Goal: Information Seeking & Learning: Stay updated

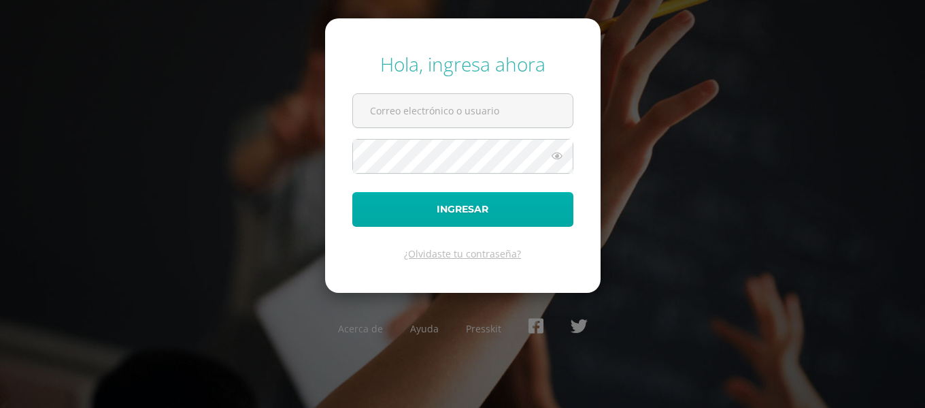
type input "[EMAIL_ADDRESS][DOMAIN_NAME]"
click at [511, 196] on button "Ingresar" at bounding box center [462, 209] width 221 height 35
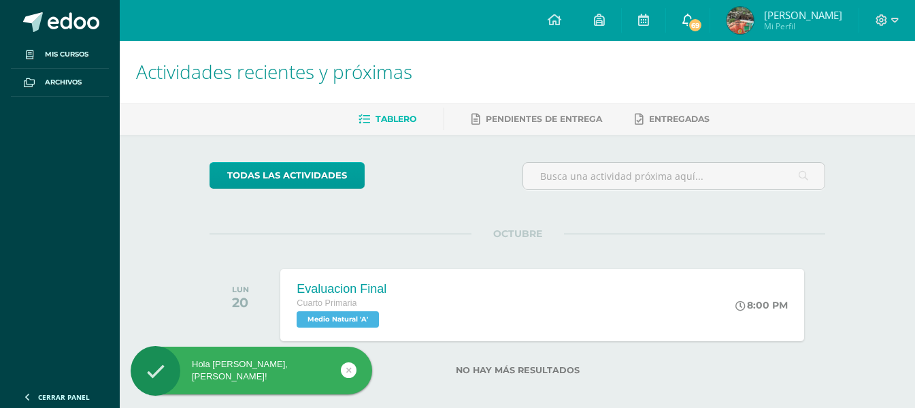
click at [693, 24] on icon at bounding box center [687, 20] width 11 height 12
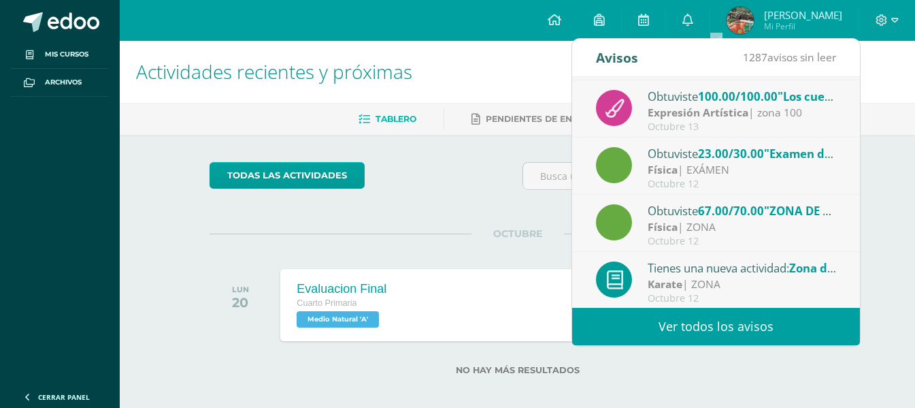
scroll to position [227, 0]
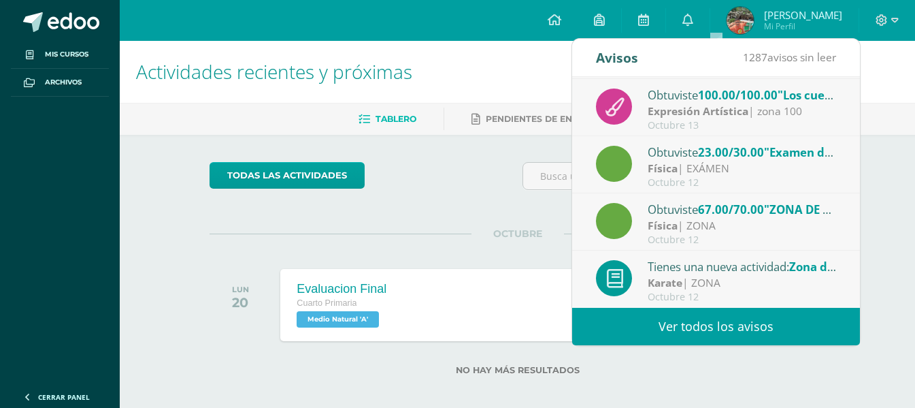
click at [684, 329] on link "Ver todos los avisos" at bounding box center [716, 326] width 288 height 37
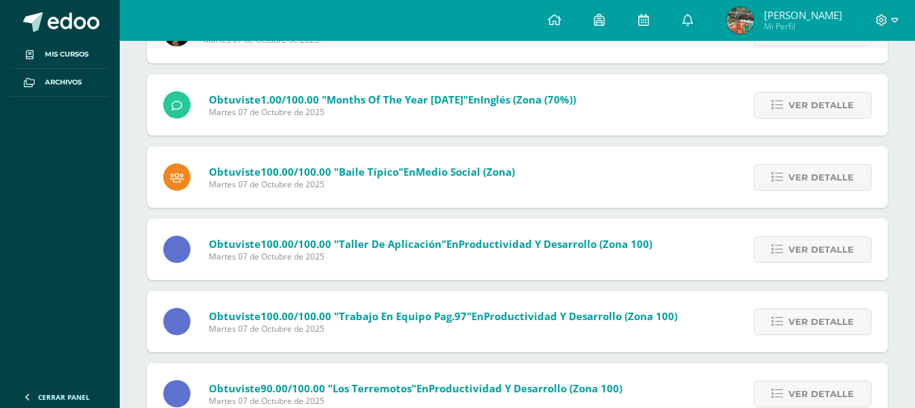
scroll to position [1752, 0]
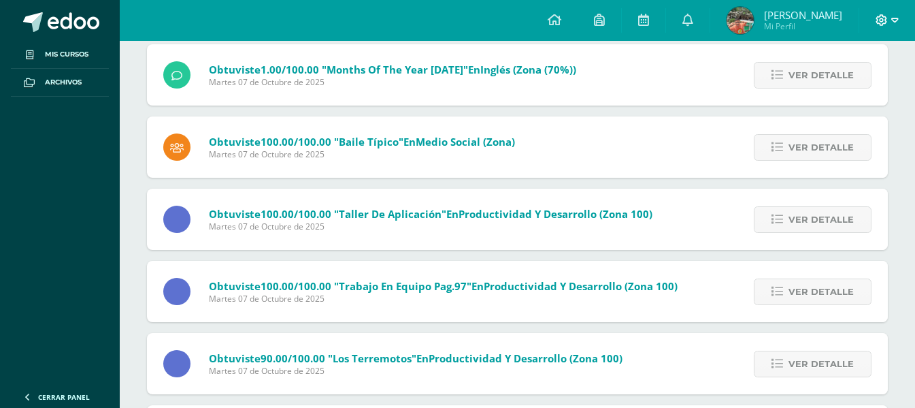
click at [896, 22] on icon at bounding box center [894, 20] width 7 height 12
click at [844, 89] on span "Cerrar sesión" at bounding box center [851, 92] width 61 height 13
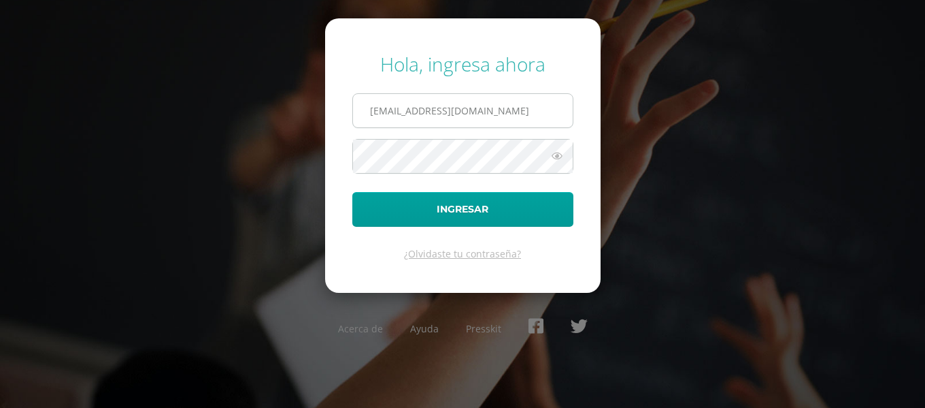
click at [518, 112] on input "[EMAIL_ADDRESS][DOMAIN_NAME]" at bounding box center [463, 110] width 220 height 33
type input "202502@colegioelfaro.edu.gt"
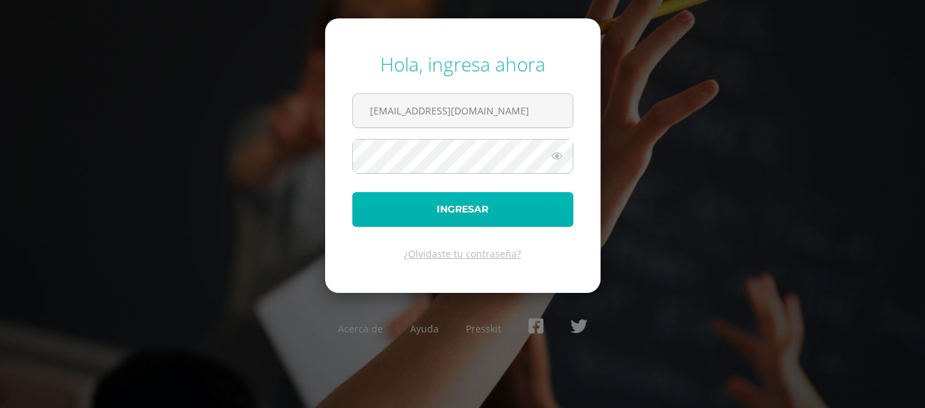
click at [486, 214] on button "Ingresar" at bounding box center [462, 209] width 221 height 35
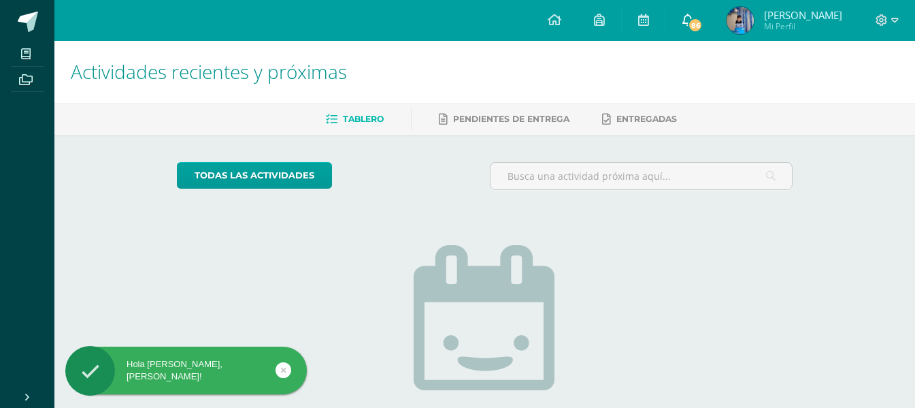
click at [697, 17] on link "86" at bounding box center [688, 20] width 44 height 41
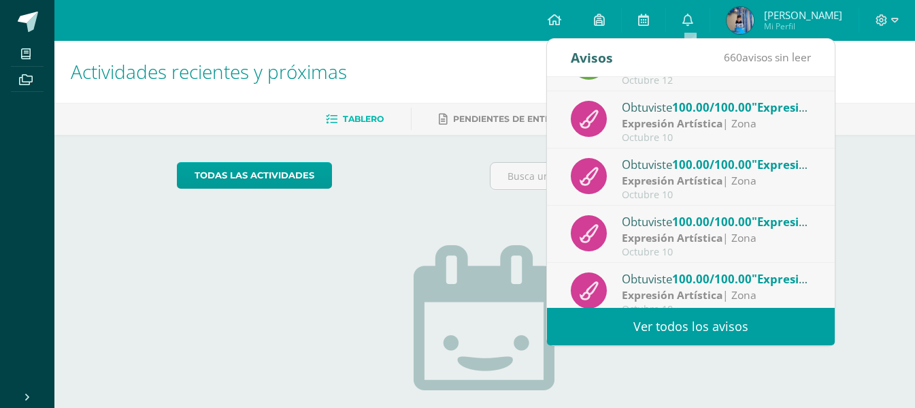
scroll to position [227, 0]
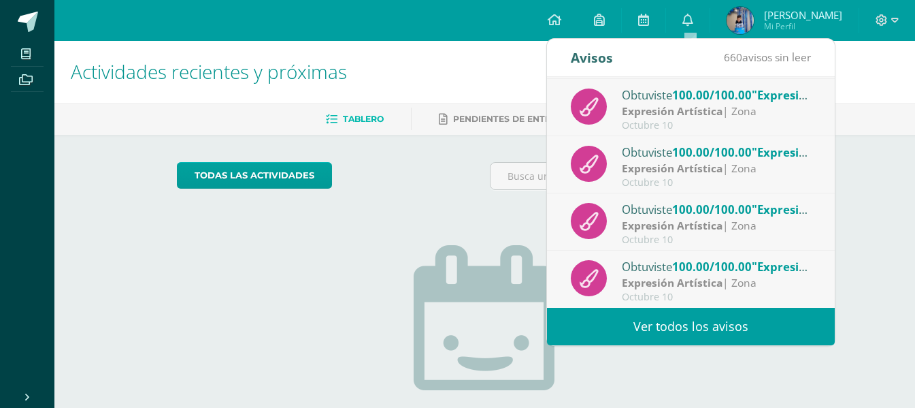
click at [697, 317] on link "Ver todos los avisos" at bounding box center [691, 326] width 288 height 37
